Goal: Task Accomplishment & Management: Use online tool/utility

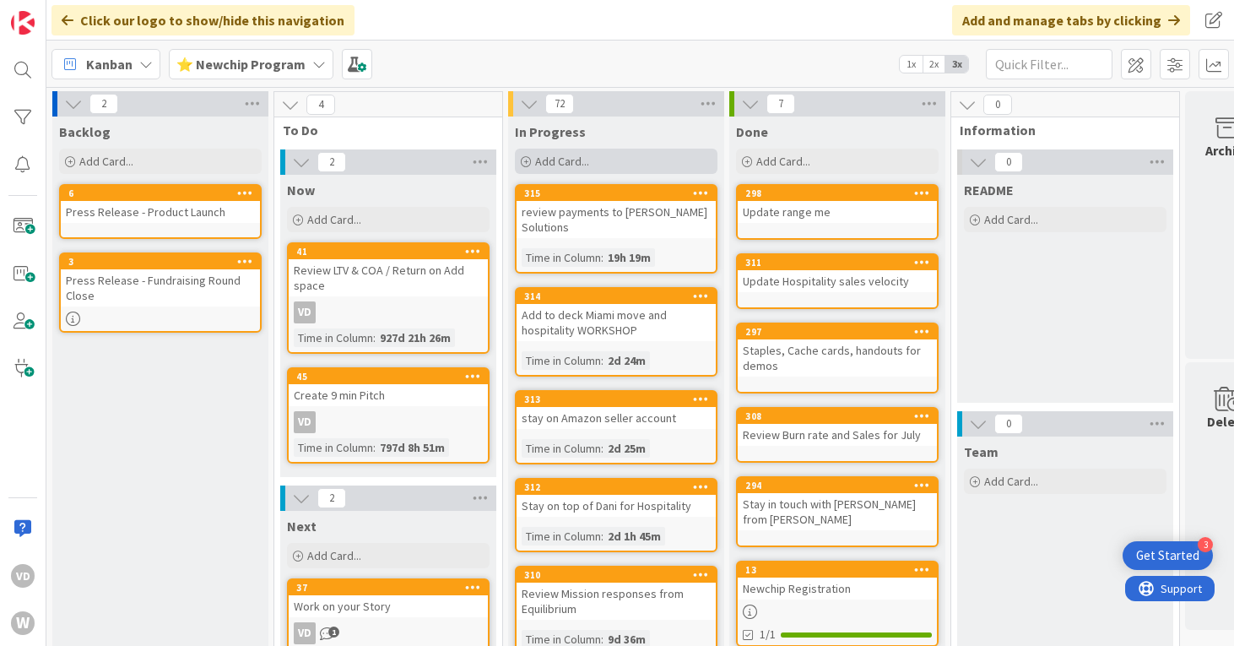
click at [629, 156] on div "Add Card..." at bounding box center [616, 161] width 203 height 25
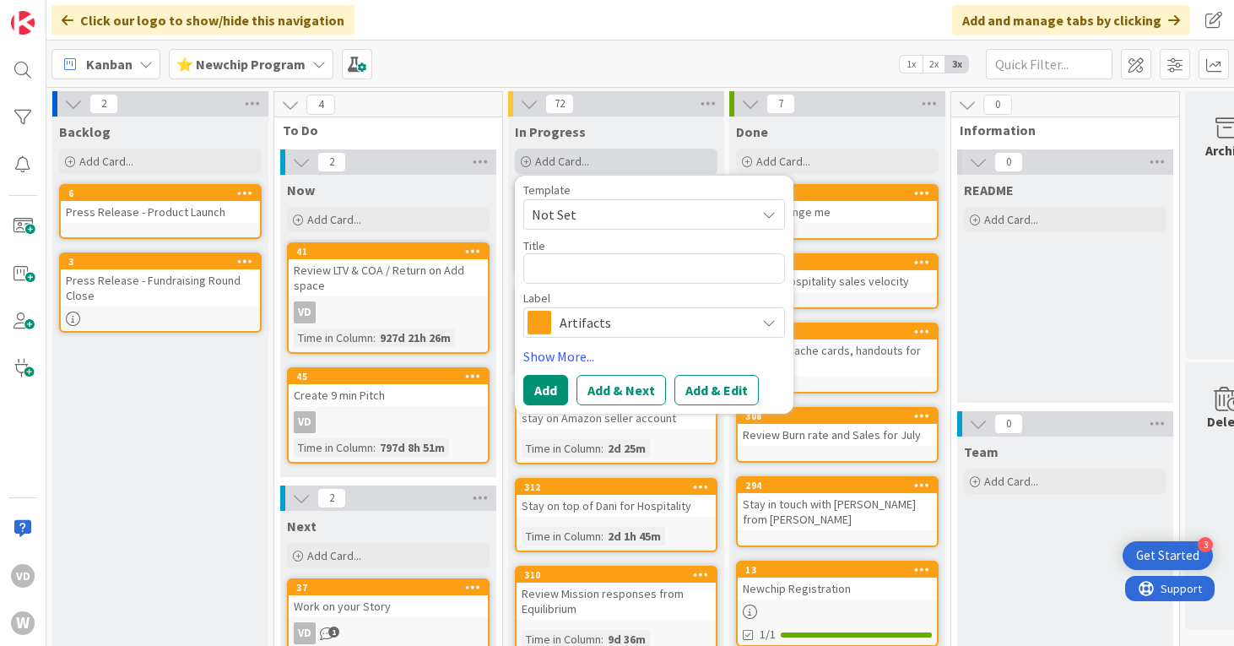
type textarea "x"
type textarea "A"
type textarea "x"
type textarea "Am"
type textarea "x"
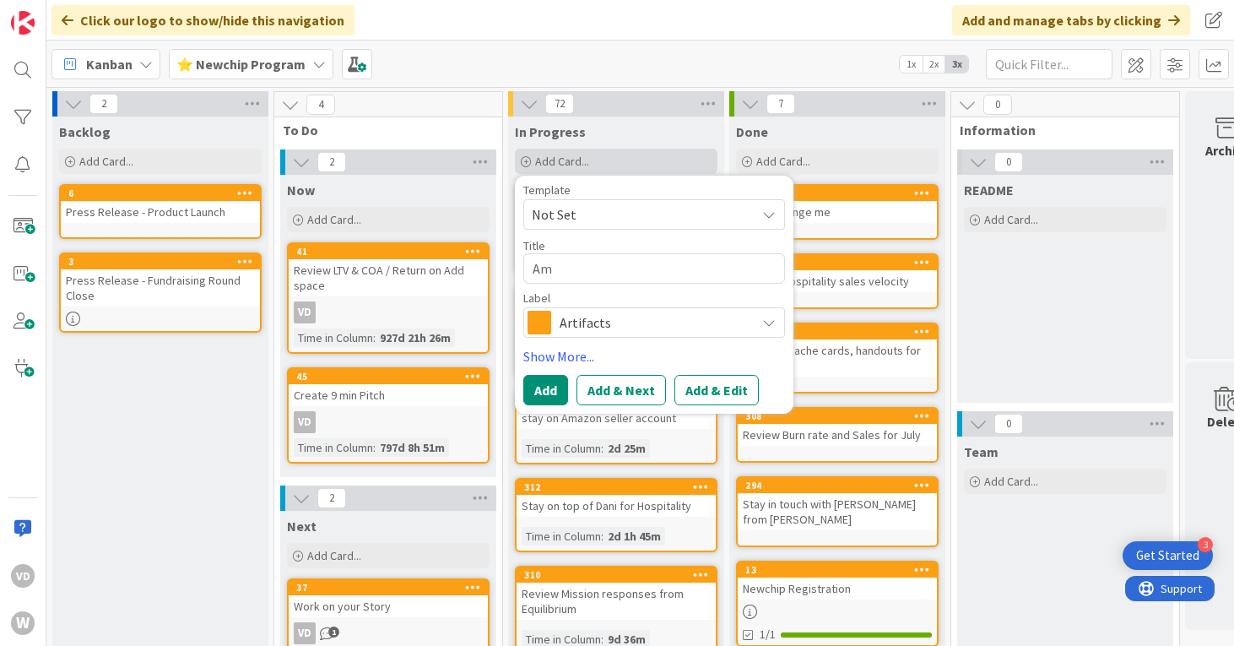
type textarea "Ama"
type textarea "x"
type textarea "Amaz"
type textarea "x"
type textarea "Amazo"
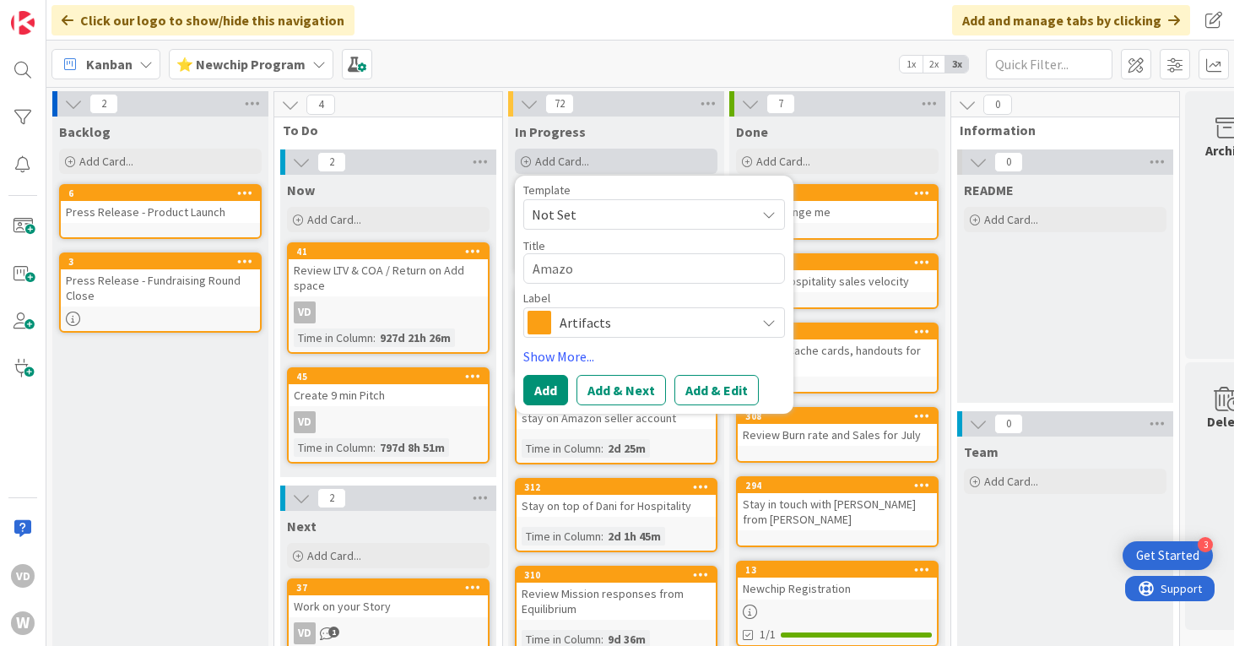
type textarea "x"
type textarea "Amazon"
type textarea "x"
type textarea "Amazon I"
type textarea "x"
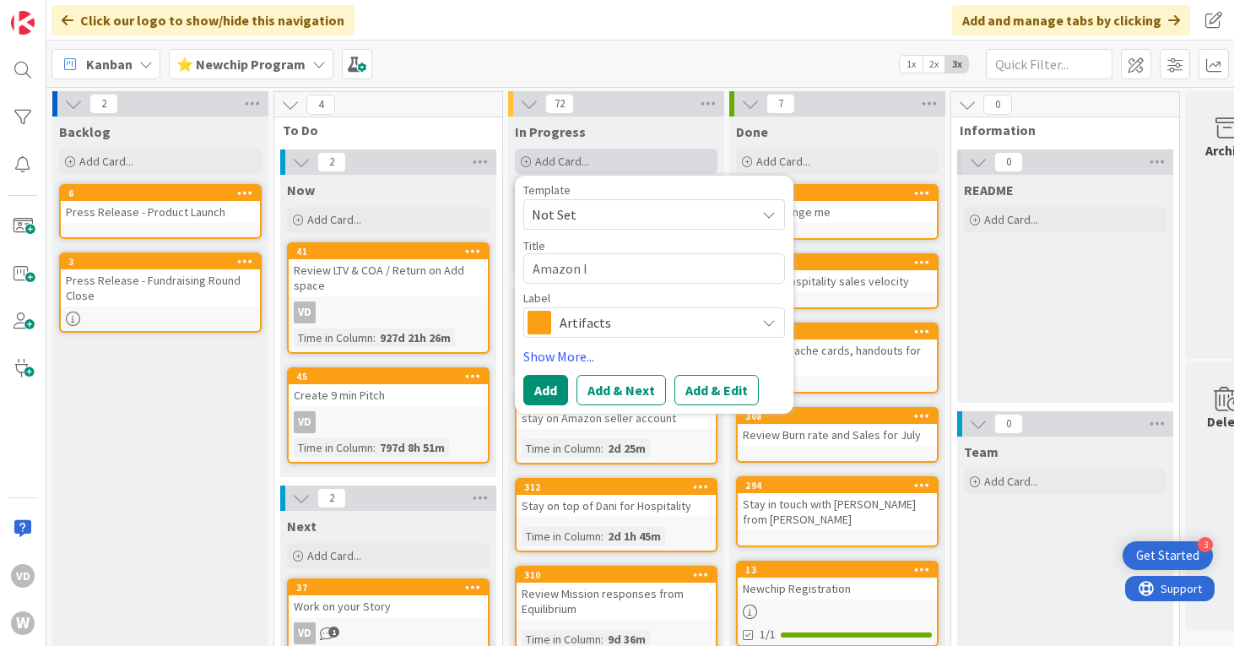
type textarea "Amazon IP"
type textarea "x"
type textarea "Amazon IP"
type textarea "x"
type textarea "Amazon IP e"
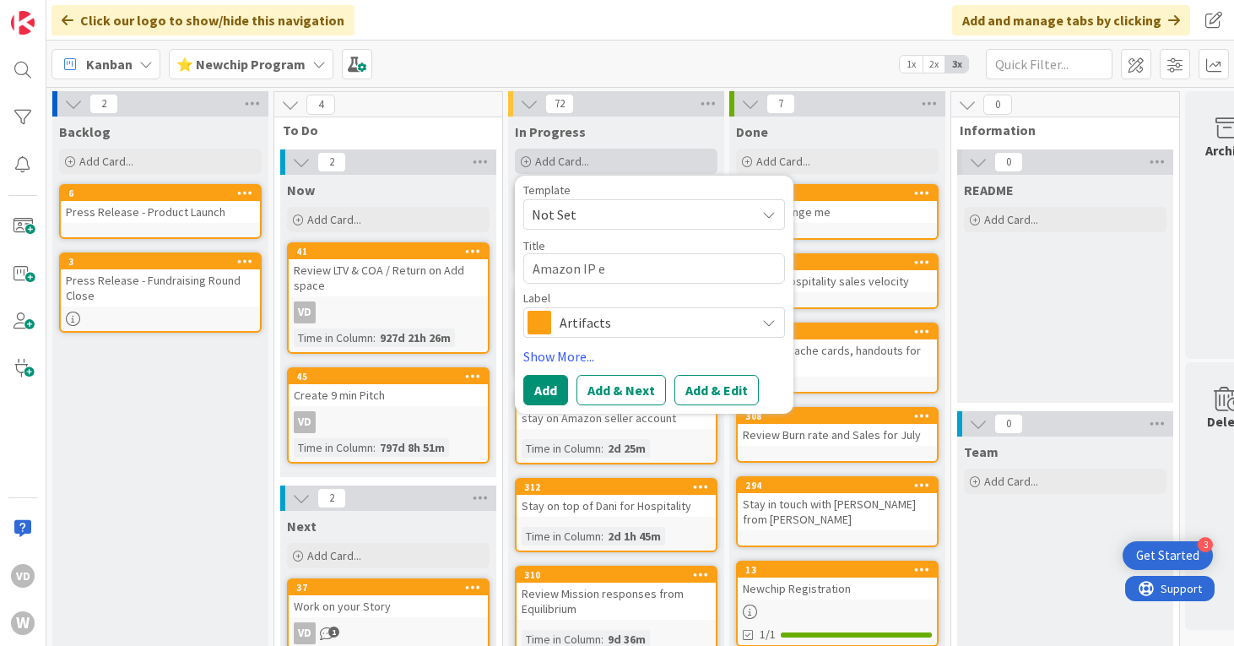
type textarea "x"
type textarea "Amazon IP ex"
type textarea "x"
type textarea "Amazon IP exc"
type textarea "x"
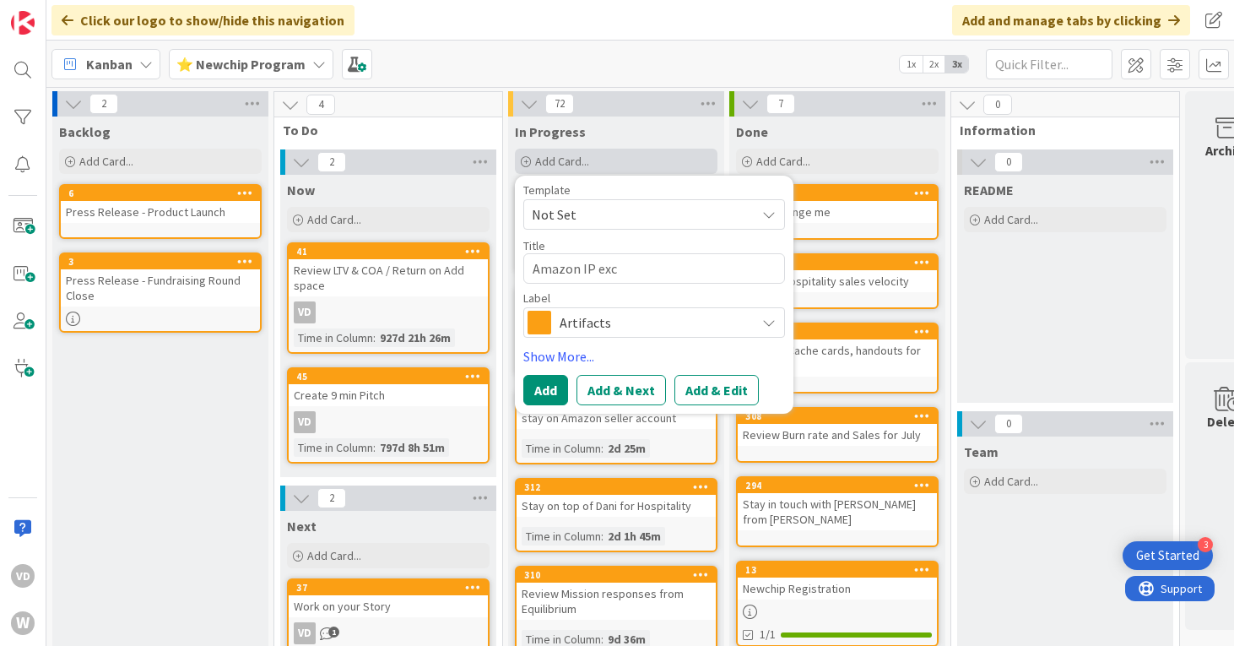
type textarea "Amazon IP exce"
type textarea "x"
type textarea "Amazon IP excel"
type textarea "x"
type textarea "Amazon IP excele"
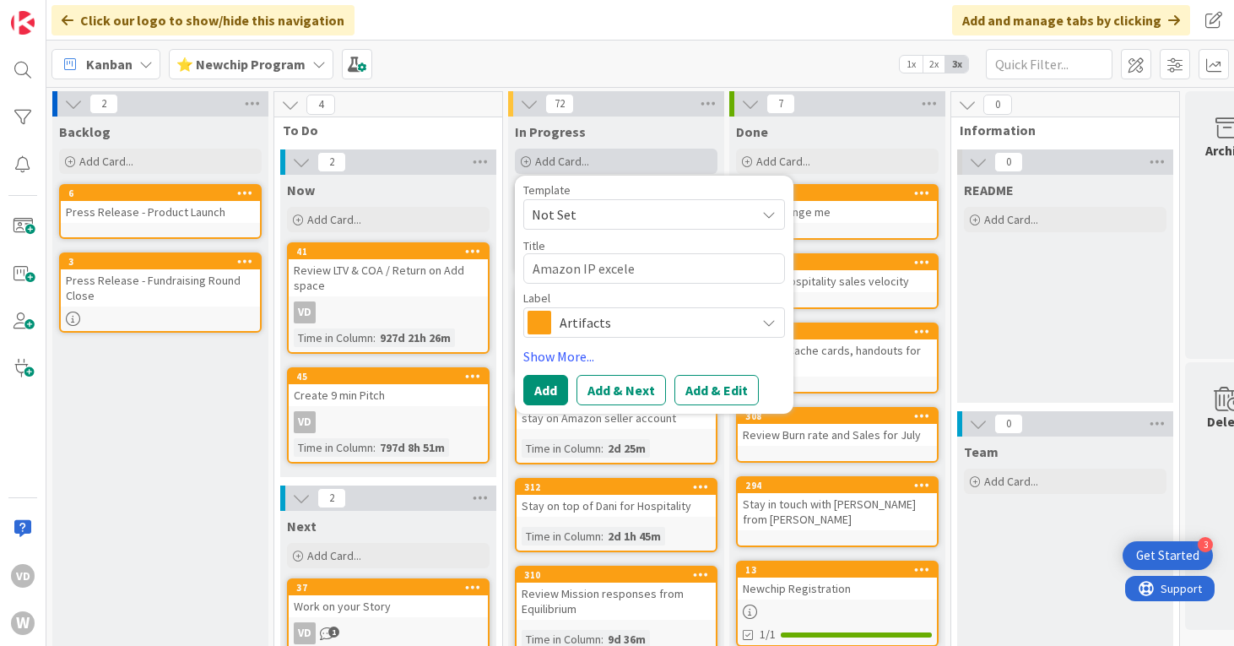
type textarea "x"
type textarea "Amazon IP exceler"
type textarea "x"
type textarea "Amazon IP excelera"
type textarea "x"
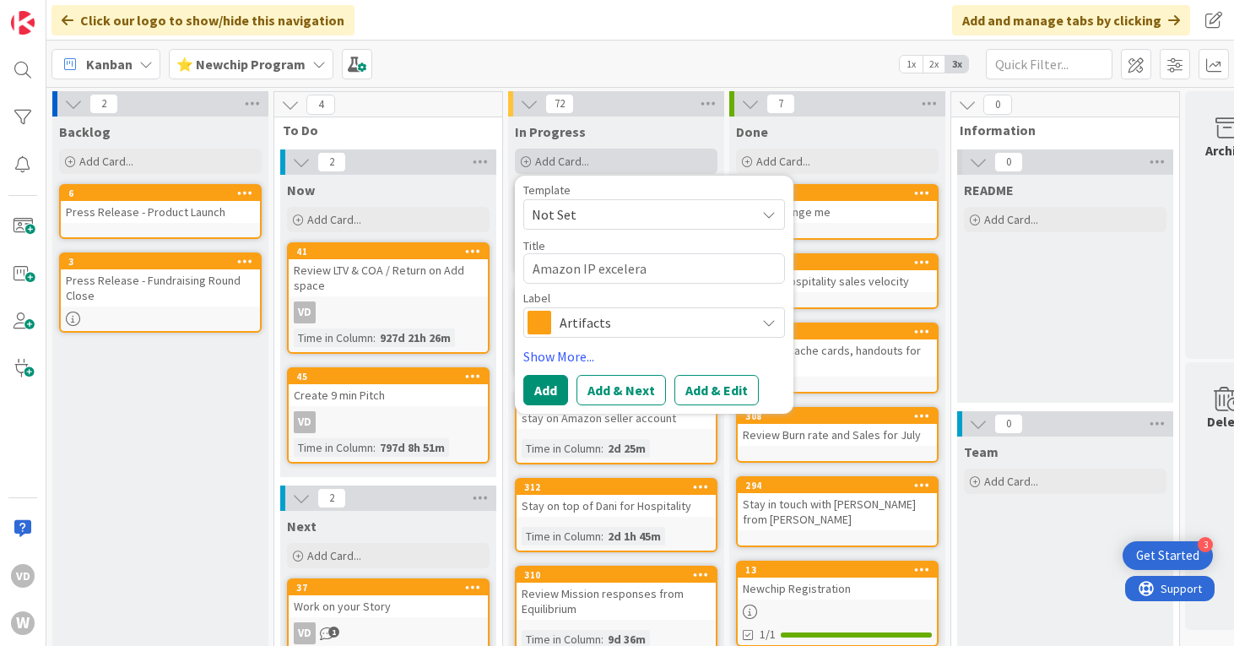
type textarea "Amazon IP excelerat"
type textarea "x"
type textarea "Amazon IP excelerato"
type textarea "x"
type textarea "Amazon IP excelerator"
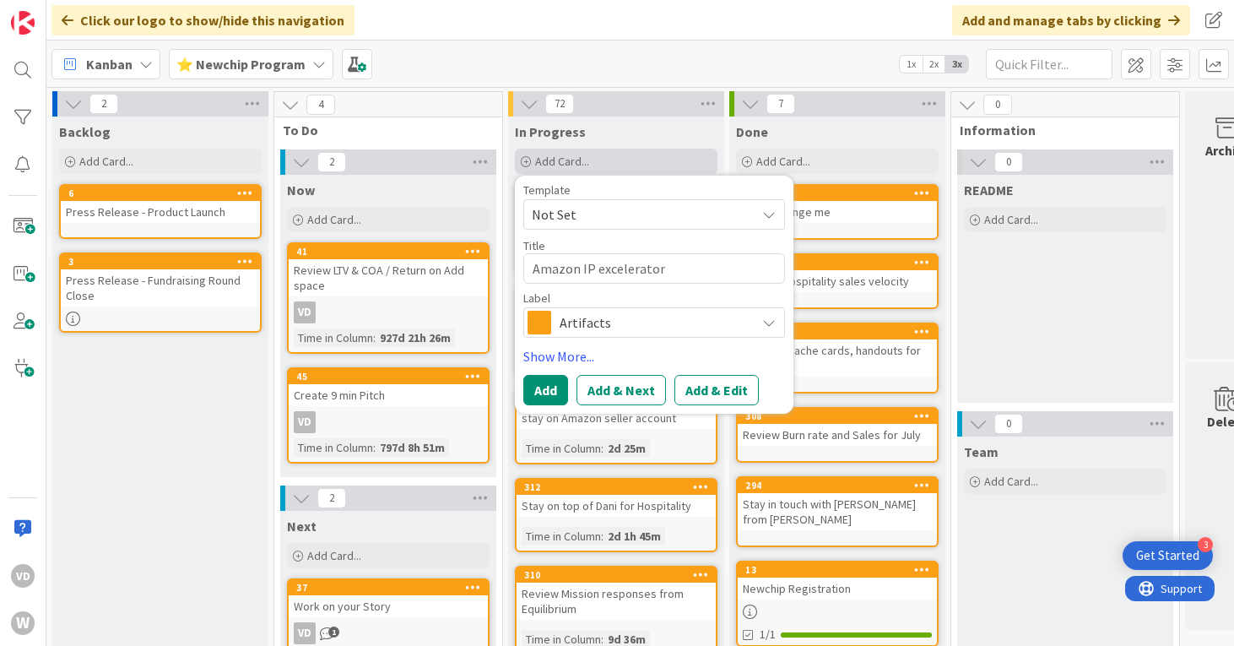
type textarea "x"
type textarea "Amazon IP excelerator"
type textarea "x"
type textarea "Amazon IP excelerator p"
type textarea "x"
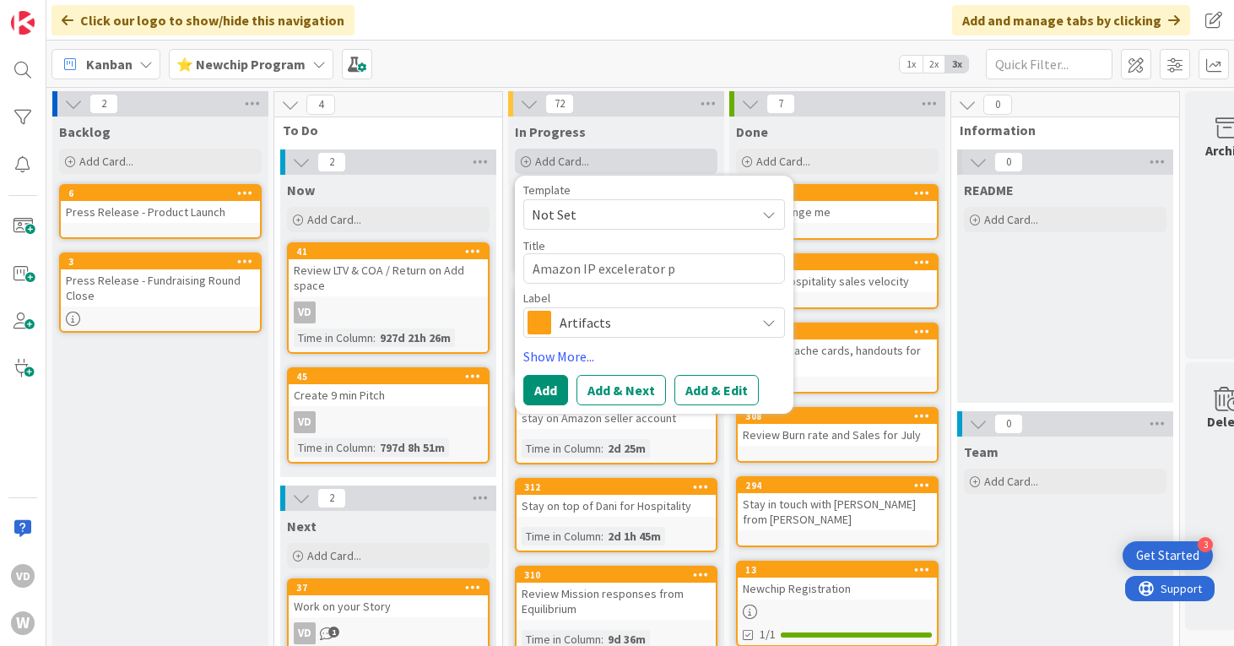
type textarea "Amazon IP excelerator pr"
type textarea "x"
type textarea "Amazon IP excelerator pro"
type textarea "x"
type textarea "Amazon IP excelerator prog"
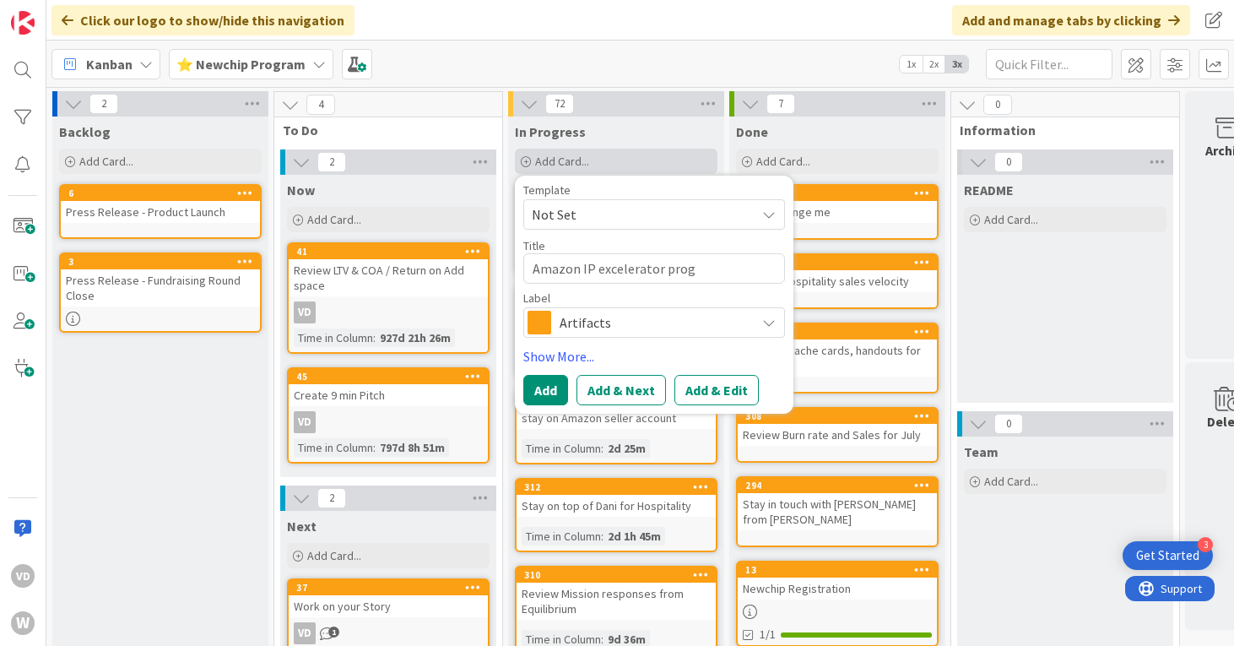
type textarea "x"
type textarea "Amazon IP excelerator progr"
type textarea "x"
type textarea "Amazon IP excelerator progra"
type textarea "x"
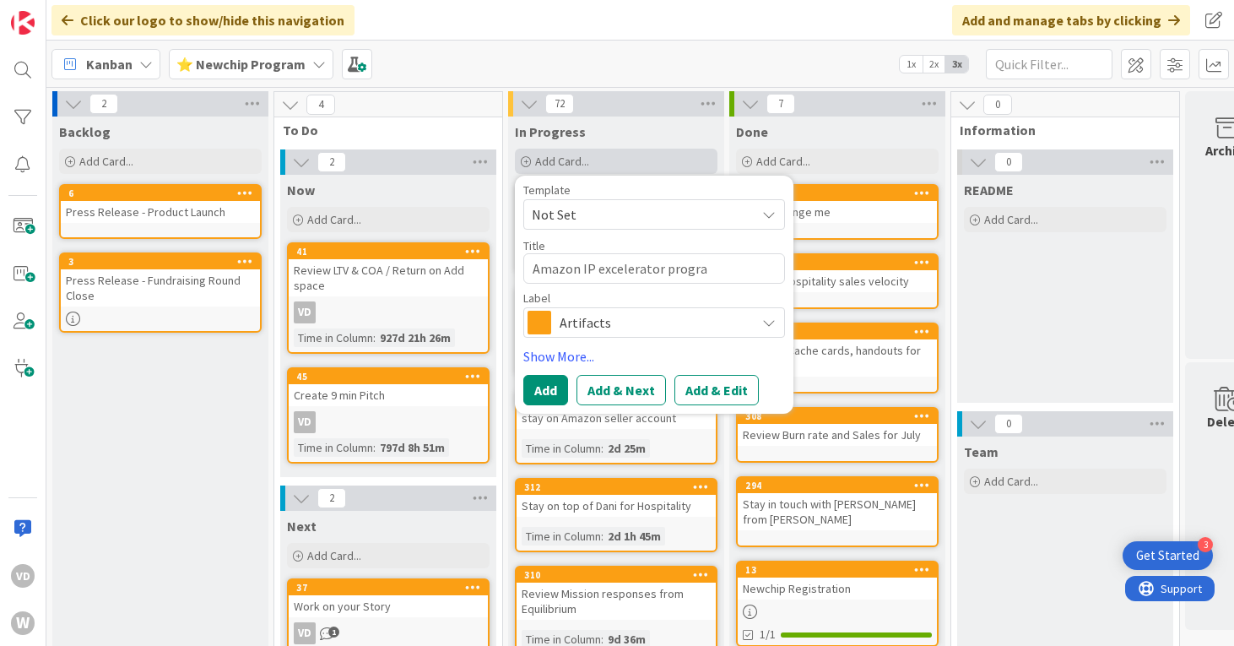
type textarea "Amazon IP excelerator program"
click at [547, 397] on button "Add" at bounding box center [545, 390] width 45 height 30
